Goal: Task Accomplishment & Management: Manage account settings

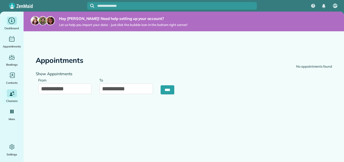
click at [11, 28] on span "Dashboard" at bounding box center [12, 28] width 14 height 5
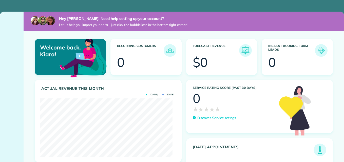
scroll to position [59, 132]
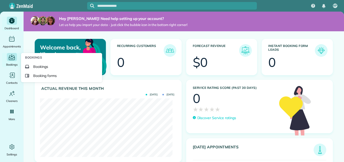
click at [12, 63] on span "Bookings" at bounding box center [12, 64] width 12 height 5
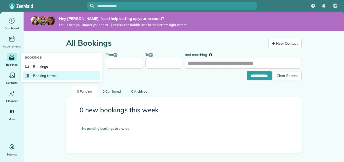
click at [35, 73] on span "Booking forms" at bounding box center [45, 75] width 24 height 5
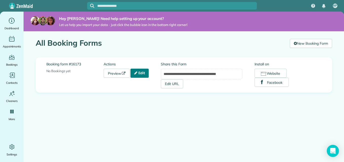
click at [136, 75] on icon at bounding box center [135, 73] width 3 height 4
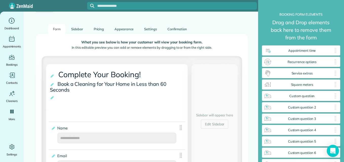
scroll to position [54, 0]
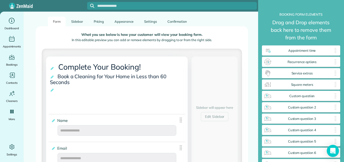
drag, startPoint x: 202, startPoint y: 99, endPoint x: 182, endPoint y: 79, distance: 28.6
click at [182, 79] on h3 "**********" at bounding box center [119, 79] width 138 height 11
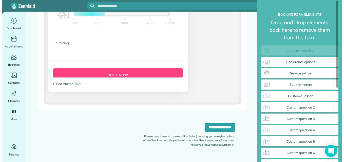
scroll to position [175, 77]
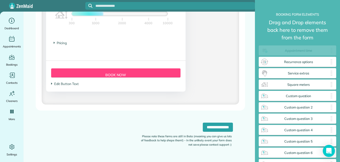
drag, startPoint x: 331, startPoint y: 50, endPoint x: 198, endPoint y: 78, distance: 135.4
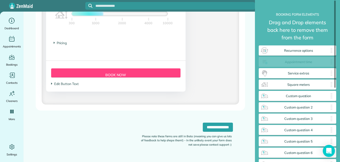
drag, startPoint x: 329, startPoint y: 50, endPoint x: 328, endPoint y: 66, distance: 15.7
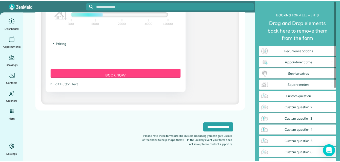
scroll to position [175, 78]
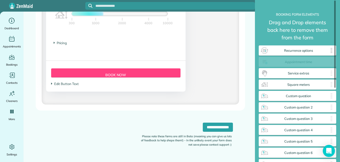
drag, startPoint x: 328, startPoint y: 66, endPoint x: 330, endPoint y: 52, distance: 13.3
click at [330, 52] on div "**********" at bounding box center [297, 153] width 77 height 215
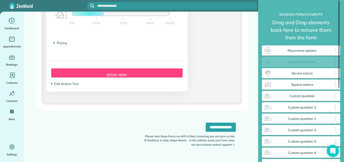
scroll to position [175, 77]
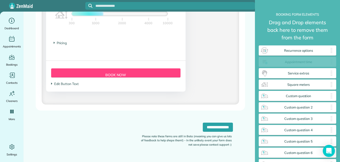
drag, startPoint x: 328, startPoint y: 64, endPoint x: 123, endPoint y: 87, distance: 206.7
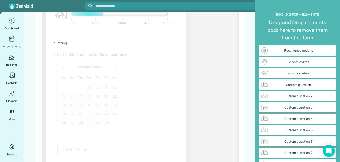
drag, startPoint x: 295, startPoint y: 64, endPoint x: 171, endPoint y: 60, distance: 123.5
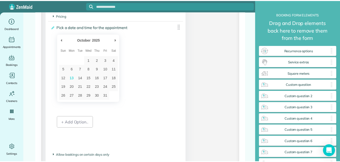
scroll to position [578, 0]
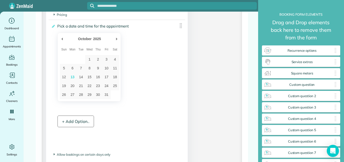
click at [81, 122] on div "+ Add Option.." at bounding box center [75, 122] width 36 height 12
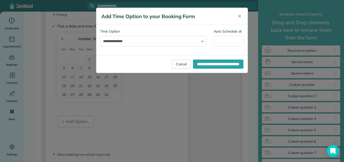
click at [202, 41] on div "**********" at bounding box center [153, 38] width 106 height 18
click at [201, 40] on select "**********" at bounding box center [153, 41] width 106 height 11
click at [241, 13] on span "✕" at bounding box center [239, 16] width 4 height 6
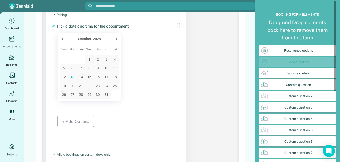
click at [315, 64] on span "Service extras" at bounding box center [298, 62] width 60 height 4
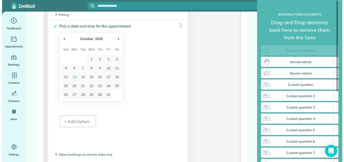
scroll to position [175, 77]
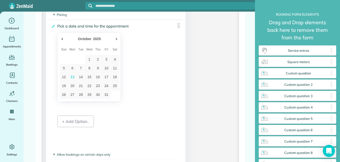
drag, startPoint x: 304, startPoint y: 51, endPoint x: 127, endPoint y: 116, distance: 187.7
drag, startPoint x: 299, startPoint y: 53, endPoint x: 178, endPoint y: 101, distance: 130.6
drag, startPoint x: 297, startPoint y: 48, endPoint x: 92, endPoint y: 124, distance: 218.8
drag, startPoint x: 287, startPoint y: 53, endPoint x: 250, endPoint y: 67, distance: 39.9
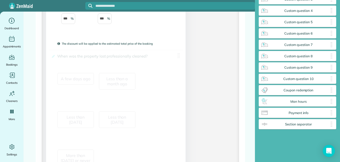
drag, startPoint x: 299, startPoint y: 94, endPoint x: 129, endPoint y: 41, distance: 178.2
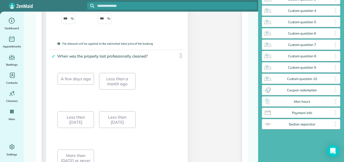
scroll to position [175, 78]
drag, startPoint x: 305, startPoint y: 93, endPoint x: 134, endPoint y: 142, distance: 177.2
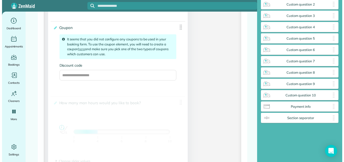
scroll to position [46, 0]
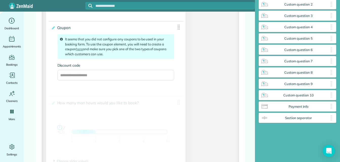
drag, startPoint x: 303, startPoint y: 97, endPoint x: 157, endPoint y: 99, distance: 145.5
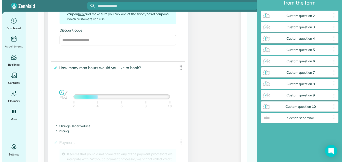
scroll to position [35, 0]
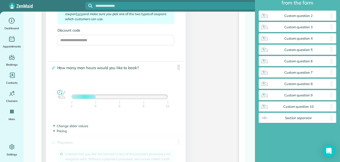
drag, startPoint x: 301, startPoint y: 109, endPoint x: 141, endPoint y: 139, distance: 162.7
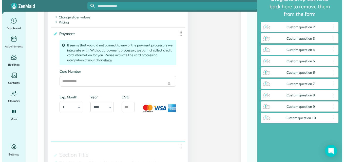
scroll to position [24, 0]
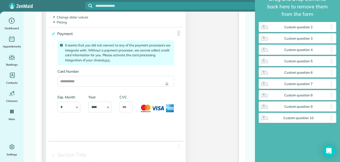
drag, startPoint x: 291, startPoint y: 119, endPoint x: 165, endPoint y: 127, distance: 125.7
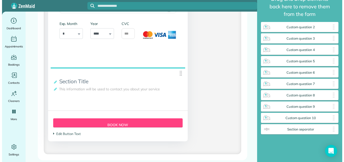
scroll to position [175, 77]
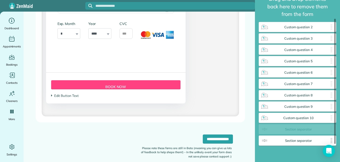
drag, startPoint x: 177, startPoint y: 75, endPoint x: 286, endPoint y: 137, distance: 124.9
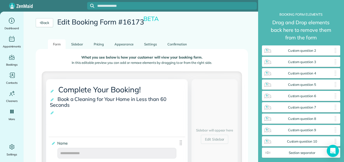
scroll to position [31, 0]
click at [75, 44] on link "Sidebar" at bounding box center [77, 45] width 22 height 10
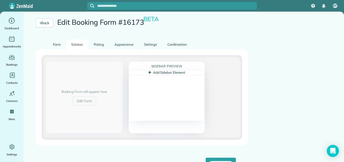
click at [148, 72] on icon at bounding box center [149, 72] width 3 height 3
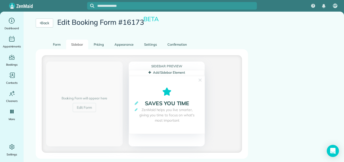
click at [164, 91] on icon at bounding box center [166, 92] width 75 height 8
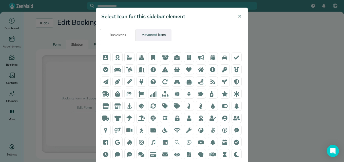
click at [147, 39] on link "Advanced Icons" at bounding box center [153, 35] width 35 height 12
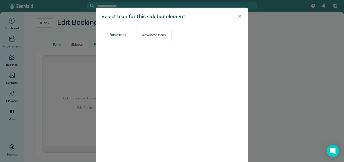
click at [147, 39] on link "Advanced Icons" at bounding box center [153, 35] width 35 height 12
click at [237, 17] on span "✕" at bounding box center [239, 16] width 4 height 6
click at [238, 16] on span "✕" at bounding box center [239, 16] width 4 height 6
click at [237, 17] on span "✕" at bounding box center [239, 16] width 4 height 6
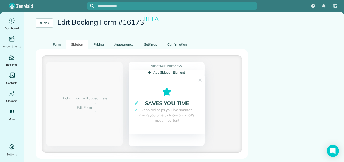
click at [238, 15] on div at bounding box center [172, 81] width 344 height 162
click at [234, 58] on div "**********" at bounding box center [142, 104] width 200 height 98
click at [96, 44] on link "Pricing" at bounding box center [99, 45] width 20 height 10
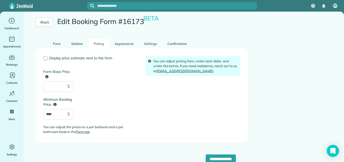
scroll to position [24, 0]
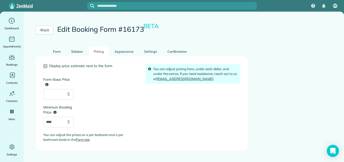
click at [45, 67] on div at bounding box center [45, 66] width 4 height 4
click at [87, 139] on link "Form tab" at bounding box center [83, 140] width 14 height 4
click at [130, 55] on link "Appearance" at bounding box center [123, 52] width 29 height 10
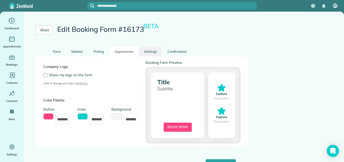
click at [154, 52] on link "Settings" at bounding box center [150, 52] width 23 height 10
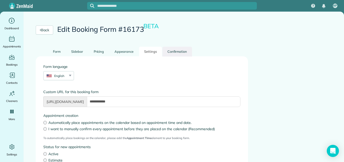
click at [169, 51] on link "Confirmation" at bounding box center [177, 52] width 30 height 10
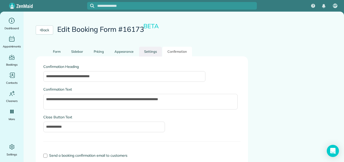
click at [147, 50] on link "Settings" at bounding box center [150, 52] width 23 height 10
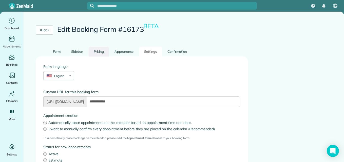
click at [98, 52] on link "Pricing" at bounding box center [99, 52] width 20 height 10
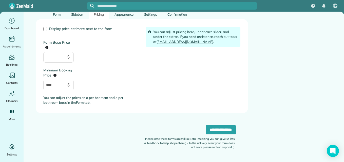
scroll to position [64, 0]
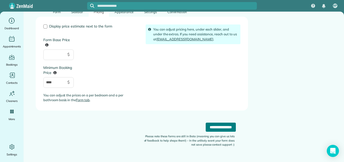
click at [205, 128] on input "**********" at bounding box center [220, 127] width 30 height 9
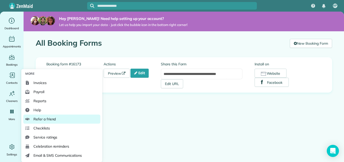
click at [42, 122] on span "Refer a friend" at bounding box center [44, 119] width 22 height 5
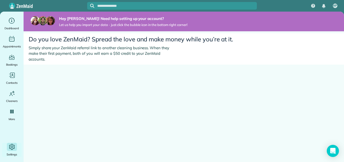
click at [15, 149] on icon "Main" at bounding box center [12, 147] width 8 height 8
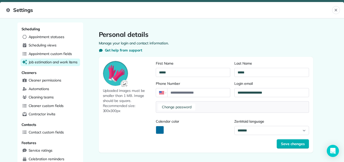
click at [51, 61] on span "Job estimation and work items" at bounding box center [53, 62] width 49 height 5
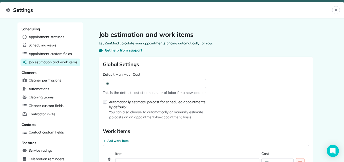
drag, startPoint x: 136, startPoint y: 129, endPoint x: 270, endPoint y: 117, distance: 134.3
click at [270, 117] on form "**********" at bounding box center [206, 143] width 206 height 164
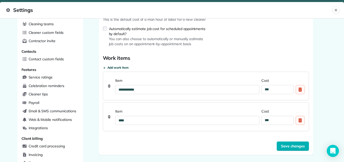
click at [121, 66] on span "Add work item" at bounding box center [118, 68] width 22 height 4
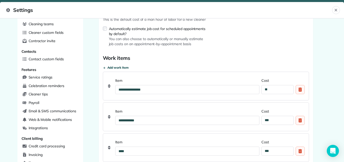
click at [121, 66] on span "Add work item" at bounding box center [118, 68] width 22 height 4
